Goal: Information Seeking & Learning: Learn about a topic

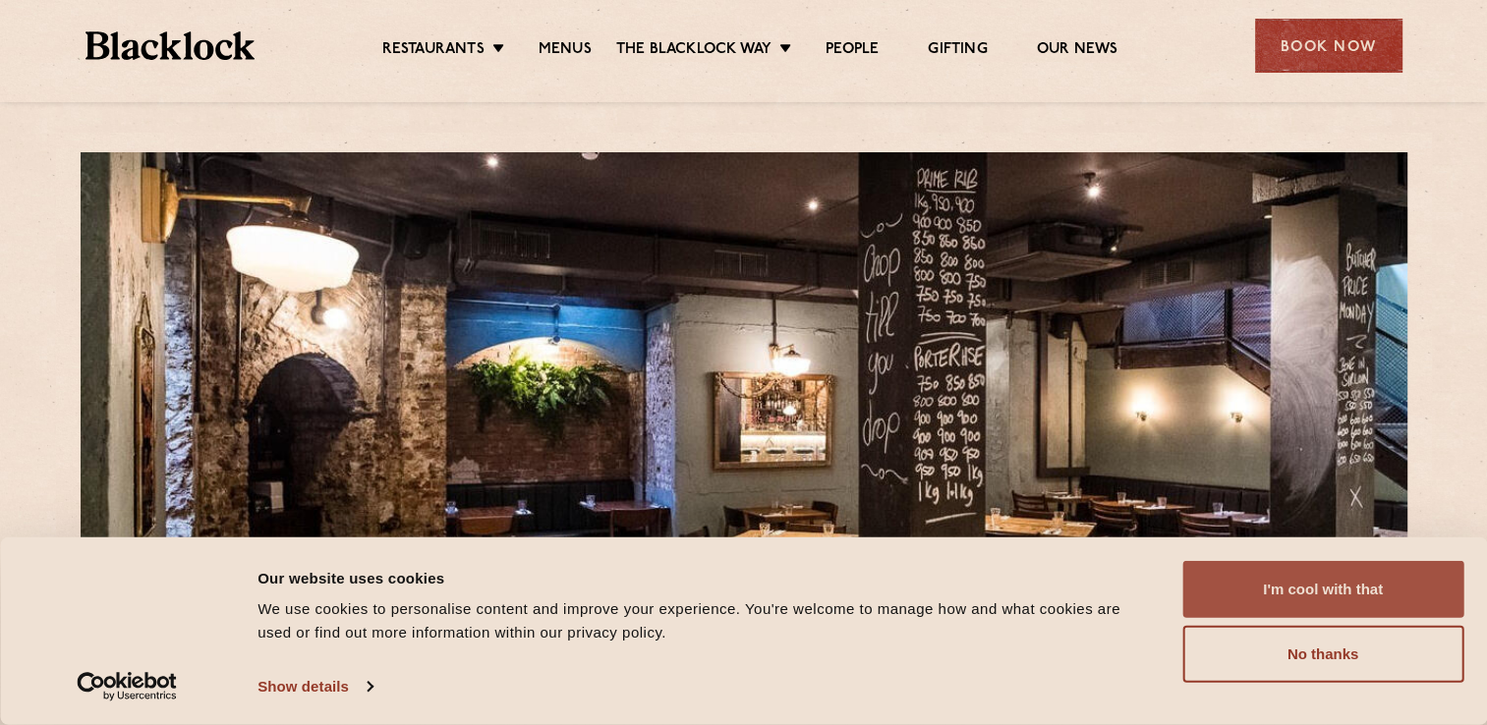
click at [1371, 607] on button "I'm cool with that" at bounding box center [1322, 589] width 281 height 57
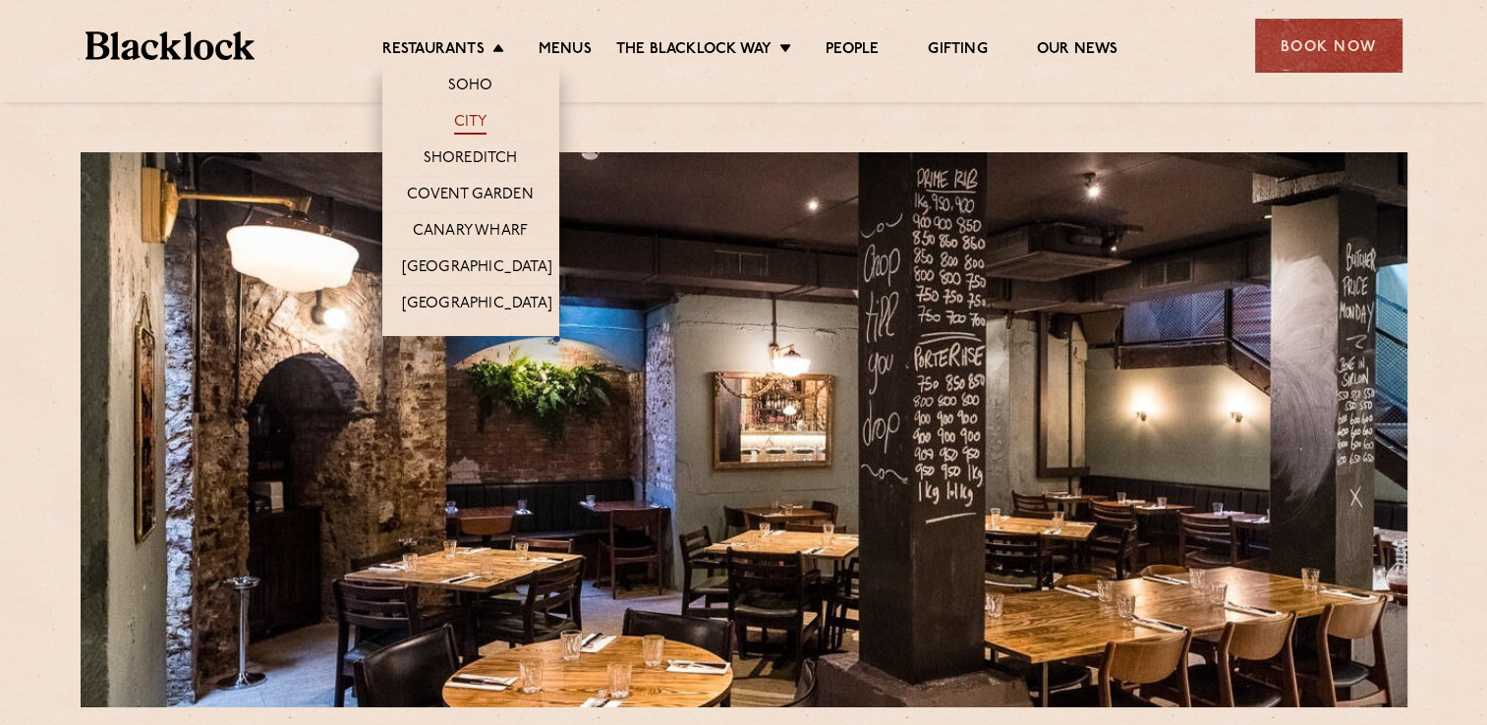
click at [479, 127] on link "City" at bounding box center [470, 124] width 33 height 22
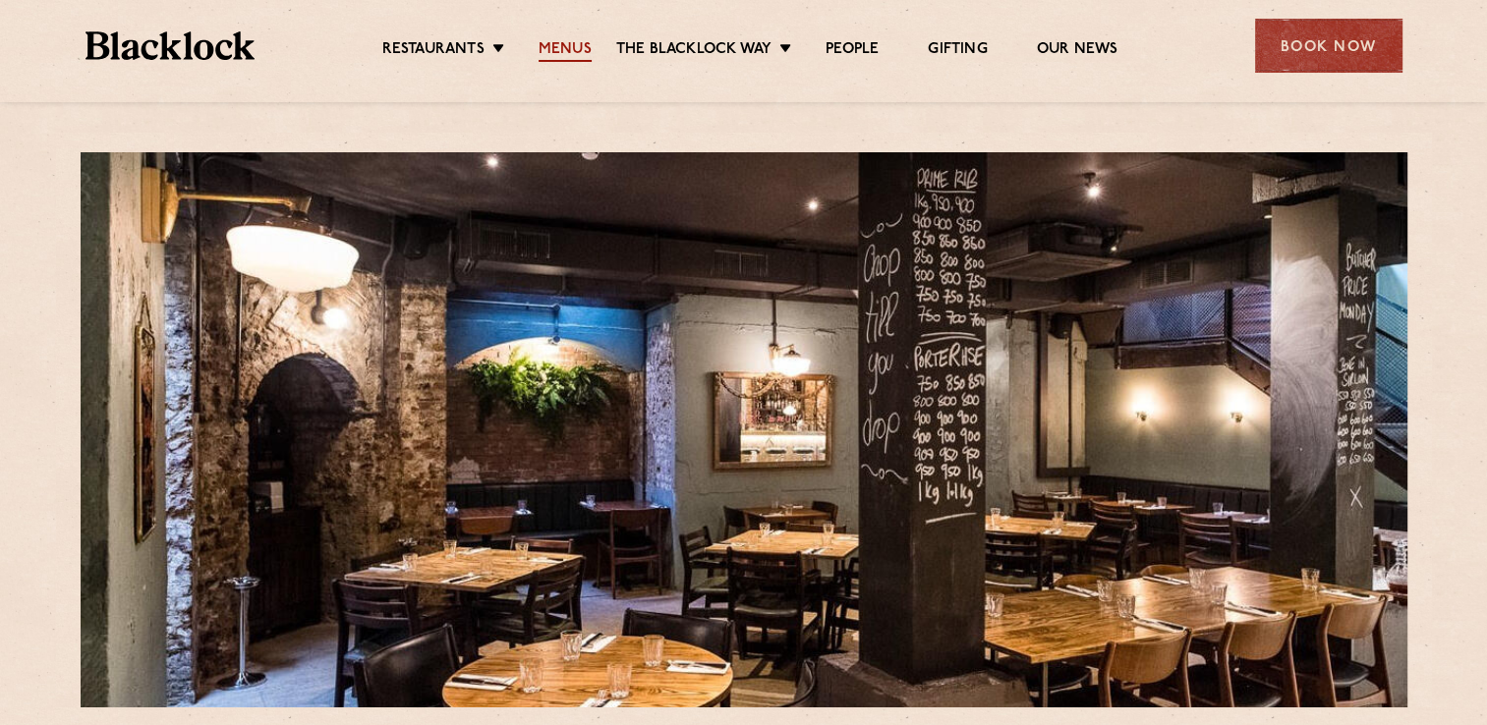
click at [571, 48] on link "Menus" at bounding box center [564, 51] width 53 height 22
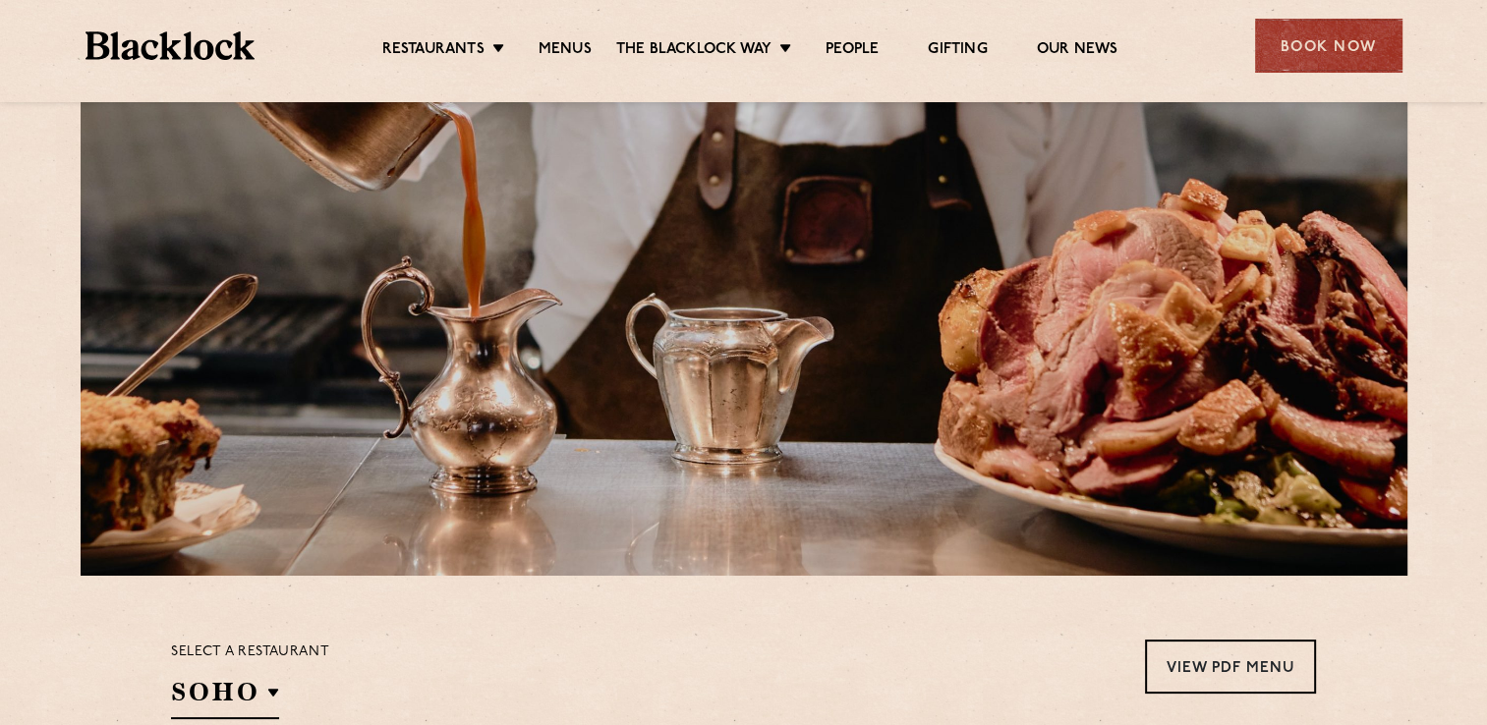
scroll to position [98, 0]
